Goal: Information Seeking & Learning: Understand process/instructions

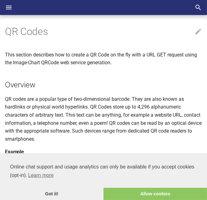
scroll to position [187, 0]
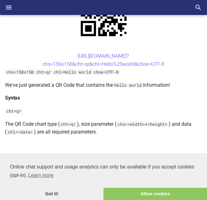
scroll to position [187, 0]
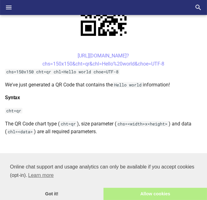
click at [109, 192] on link "Allow cookies" at bounding box center [156, 194] width 104 height 12
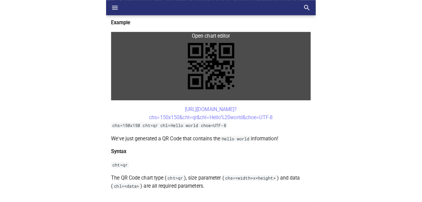
scroll to position [124, 0]
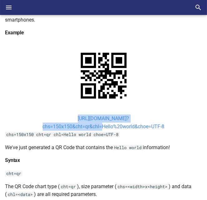
drag, startPoint x: 62, startPoint y: 118, endPoint x: 99, endPoint y: 127, distance: 37.9
click at [99, 127] on center "https://image-charts.com/chart? chs=150x150&cht=qr&chl=Hello%20world&choe=UTF-8" at bounding box center [103, 123] width 197 height 16
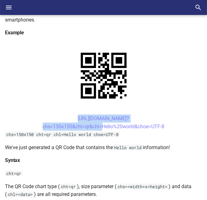
copy link "https://image-charts.com/chart? chs=150x150&cht=qr&chl"
click at [66, 118] on center "https://image-charts.com/chart? chs=150x150&cht=qr&chl=Hello%20world&choe=UTF-8" at bounding box center [103, 123] width 197 height 16
drag, startPoint x: 62, startPoint y: 116, endPoint x: 102, endPoint y: 130, distance: 42.7
click at [102, 130] on center "https://image-charts.com/chart? chs=150x150&cht=qr&chl=Hello%20world&choe=UTF-8" at bounding box center [103, 123] width 197 height 16
copy link "https://image-charts.com/chart? chs=150x150&cht=qr&chl="
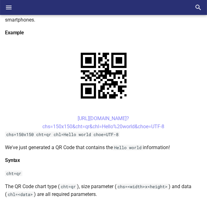
click at [91, 174] on p "cht=qr" at bounding box center [103, 173] width 197 height 8
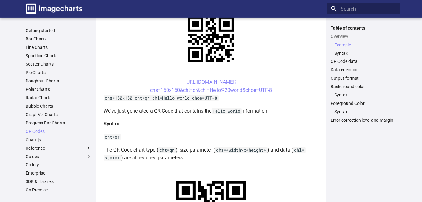
scroll to position [156, 0]
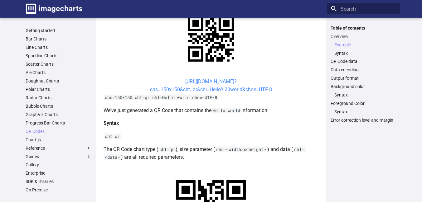
click at [174, 82] on link "https://image-charts.com/chart? chs=150x150&cht=qr&chl=Hello%20world&choe=UTF-8" at bounding box center [211, 86] width 122 height 14
